Goal: Find contact information: Find contact information

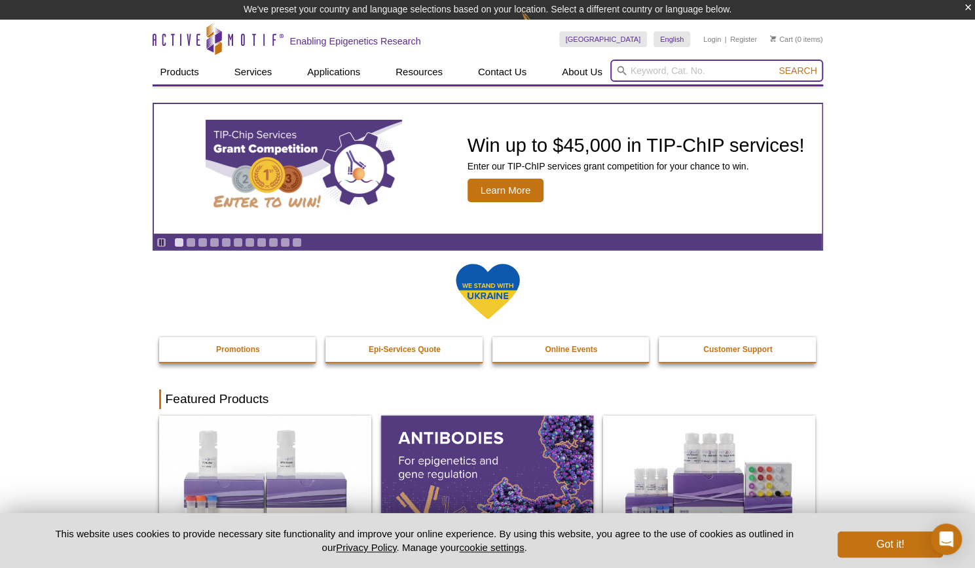
click at [677, 74] on input "search" at bounding box center [716, 71] width 213 height 22
type input "histone"
click at [775, 65] on button "Search" at bounding box center [798, 71] width 46 height 12
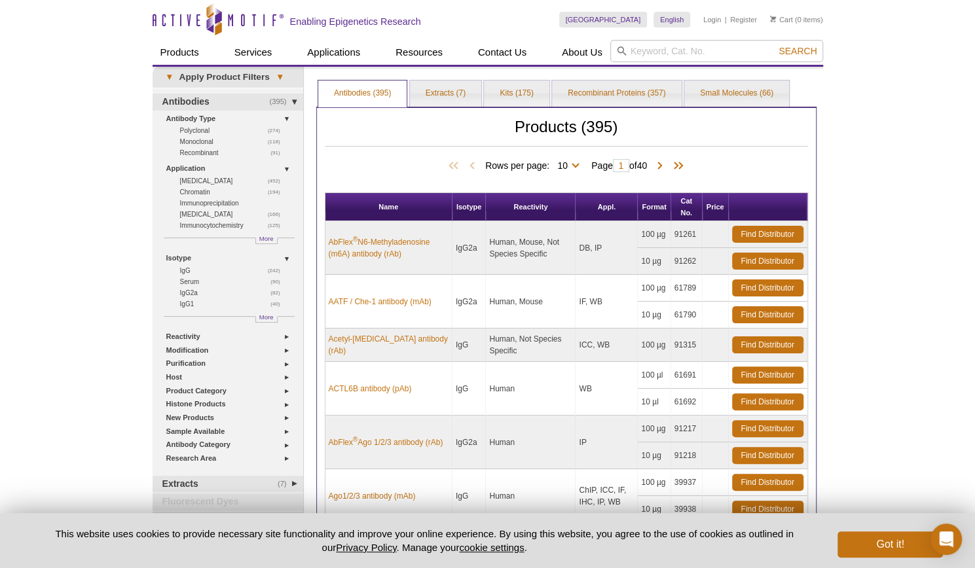
click at [682, 73] on div "Print Results Antibodies (395) Extracts (7) Kits (175) Recombinant Proteins (35…" at bounding box center [566, 442] width 513 height 751
click at [680, 56] on input "search" at bounding box center [716, 51] width 213 height 22
click at [775, 45] on button "Search" at bounding box center [798, 51] width 46 height 12
click at [654, 66] on li "40028 – Histone Extraction" at bounding box center [665, 72] width 108 height 18
type input "40028 – Histone Extraction"
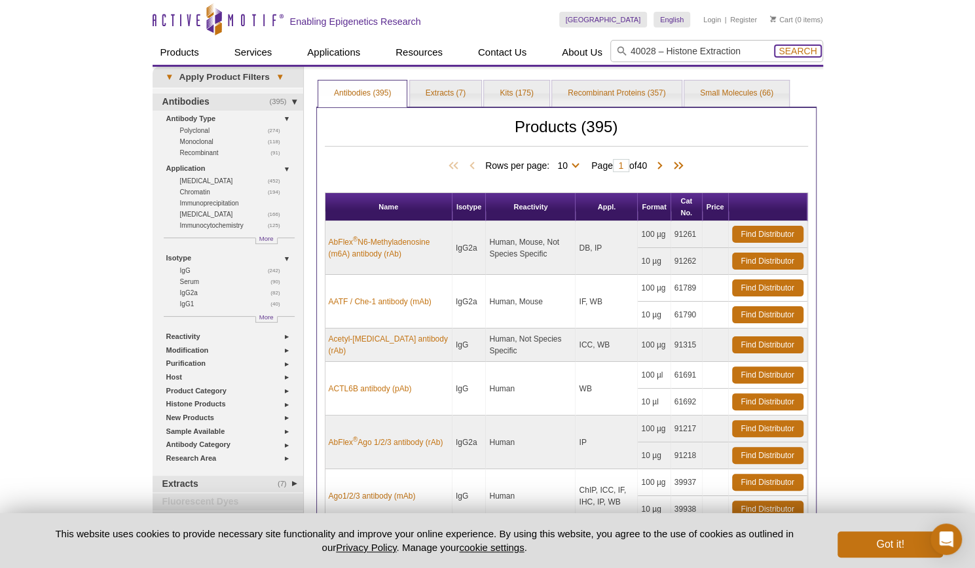
click at [792, 49] on span "Search" at bounding box center [798, 51] width 38 height 10
click at [804, 50] on span "Search" at bounding box center [798, 51] width 38 height 10
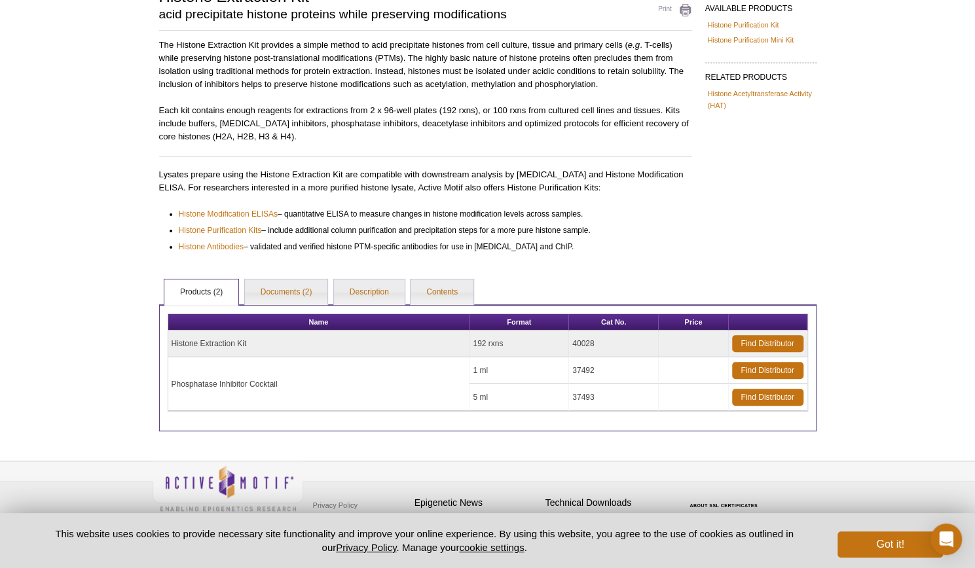
scroll to position [120, 0]
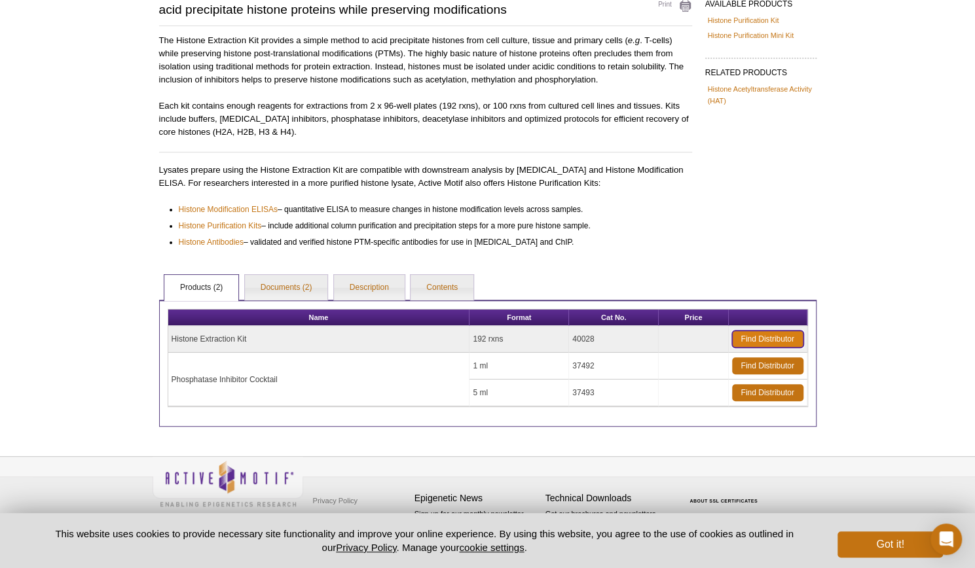
click at [759, 337] on link "Find Distributor" at bounding box center [767, 339] width 71 height 17
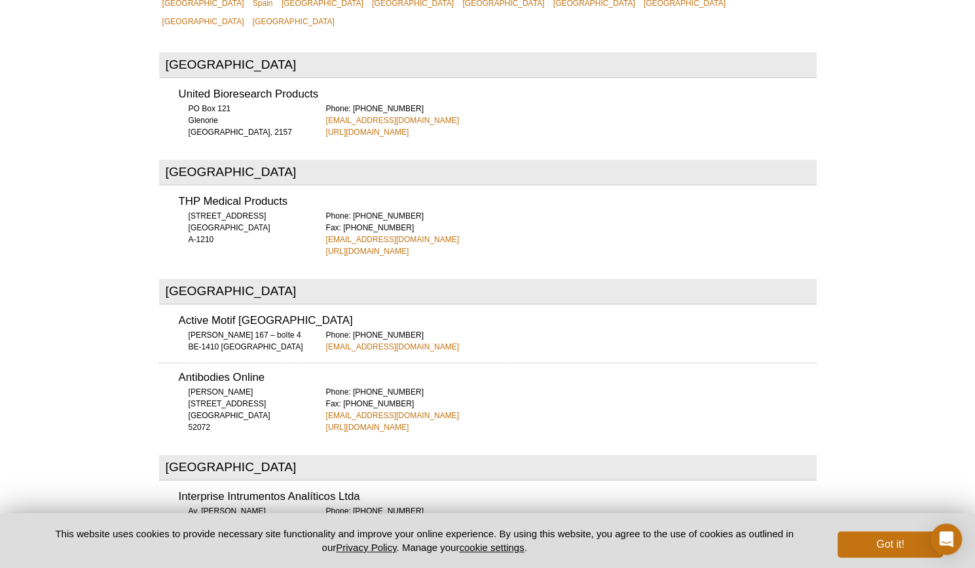
scroll to position [575, 0]
click at [391, 126] on link "http://www.unitedbioresearch.com.au" at bounding box center [367, 132] width 83 height 12
